Goal: Information Seeking & Learning: Understand process/instructions

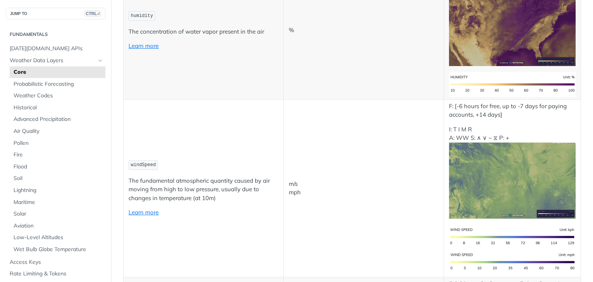
scroll to position [617, 0]
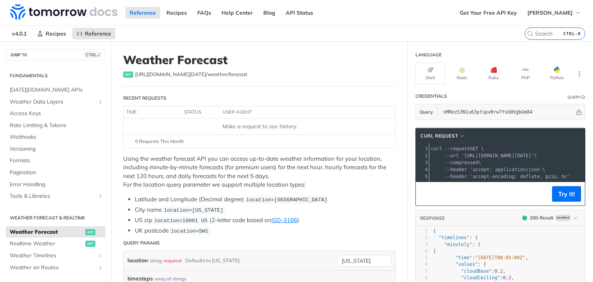
scroll to position [39, 0]
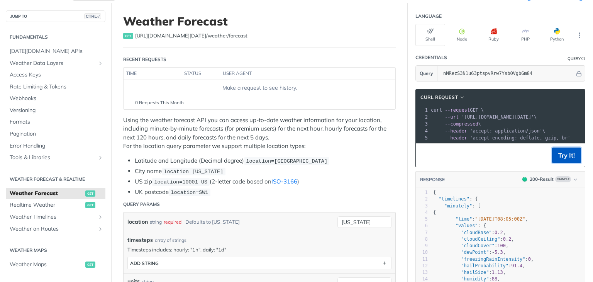
click at [560, 158] on button "Try It!" at bounding box center [566, 154] width 29 height 15
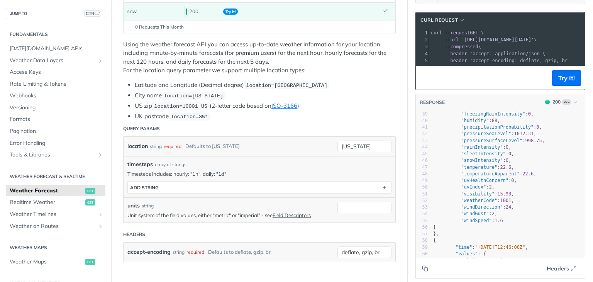
scroll to position [270, 0]
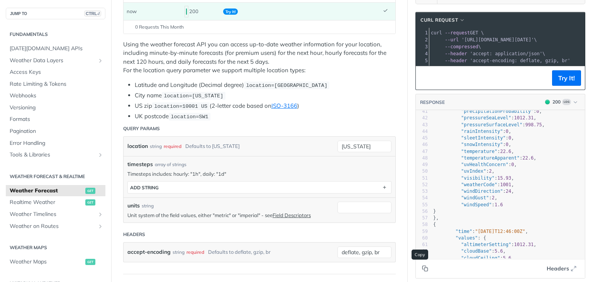
click at [422, 267] on icon "Copy to clipboard" at bounding box center [425, 268] width 6 height 6
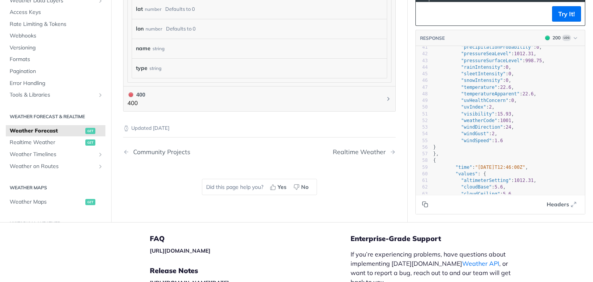
scroll to position [769, 0]
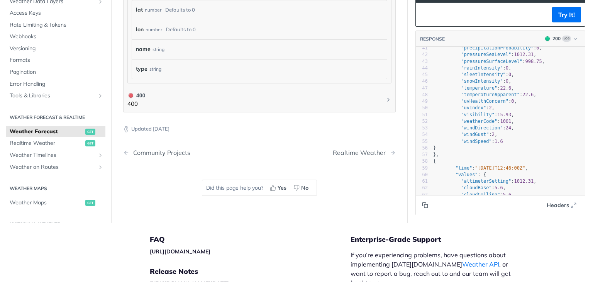
click at [340, 144] on nav "Community Projects Realtime Weather" at bounding box center [259, 152] width 272 height 23
click at [391, 152] on span "Next Page: Realtime Weather" at bounding box center [394, 152] width 6 height 6
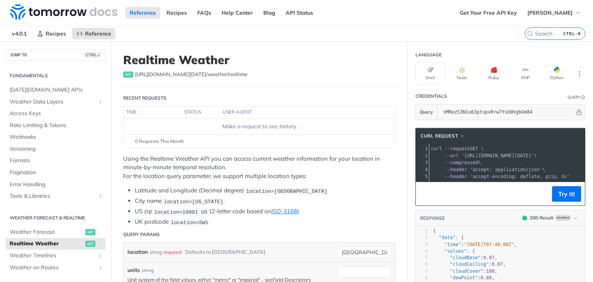
click at [468, 162] on span "--compressed \" at bounding box center [456, 162] width 50 height 5
click at [555, 198] on button "Try It!" at bounding box center [566, 193] width 29 height 15
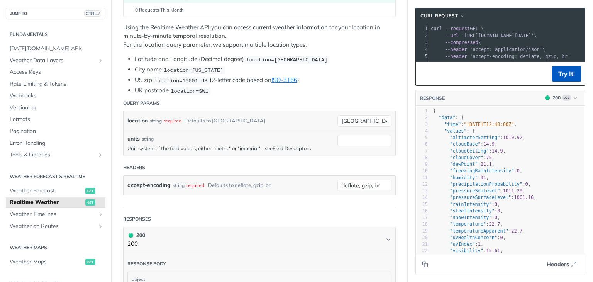
scroll to position [154, 0]
